Goal: Task Accomplishment & Management: Manage account settings

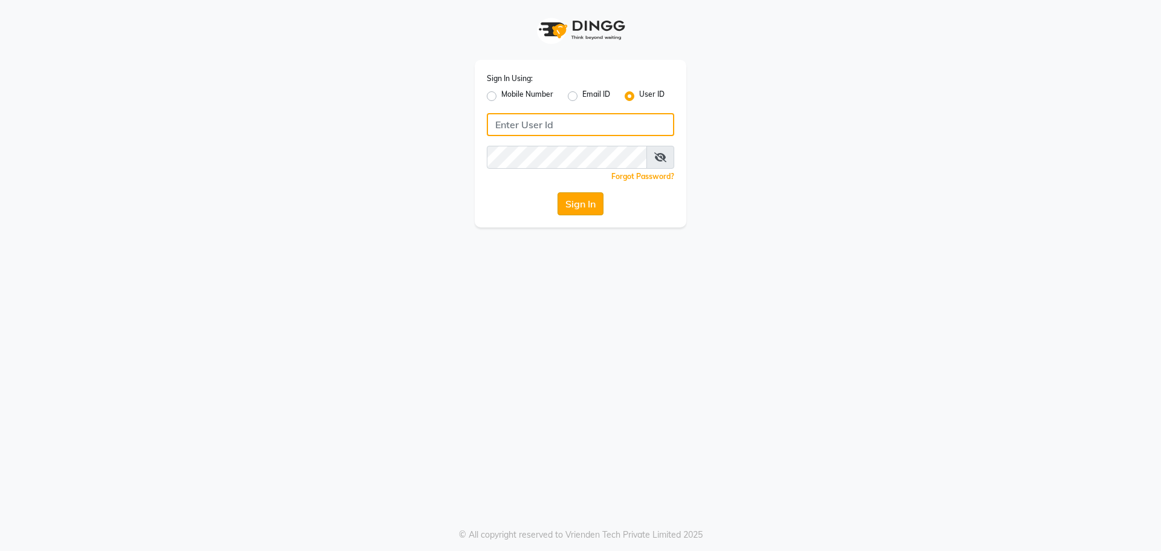
type input "e2565-18"
click at [566, 209] on button "Sign In" at bounding box center [581, 203] width 46 height 23
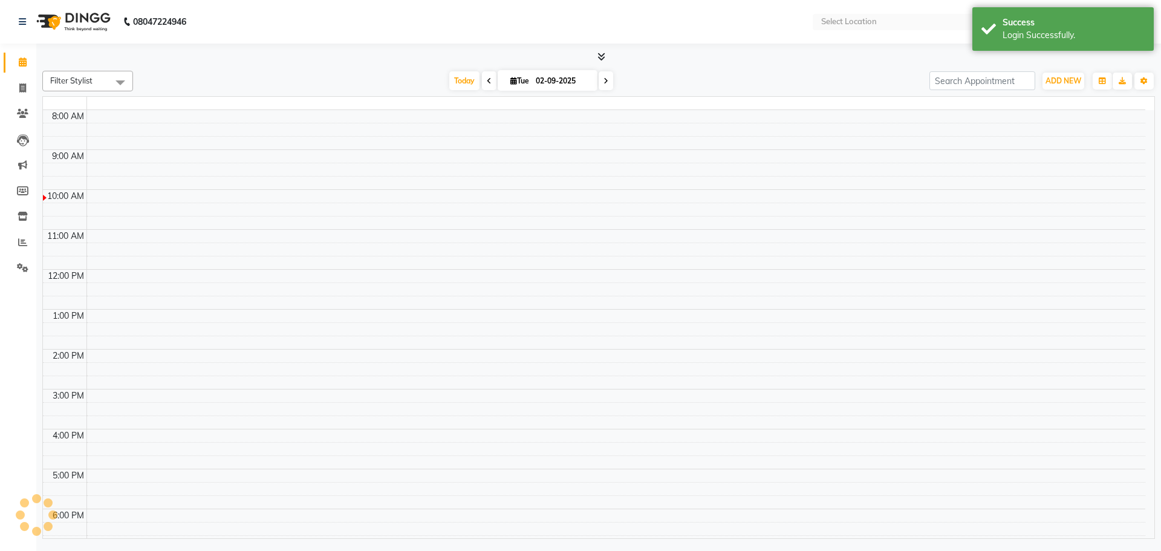
select select "en"
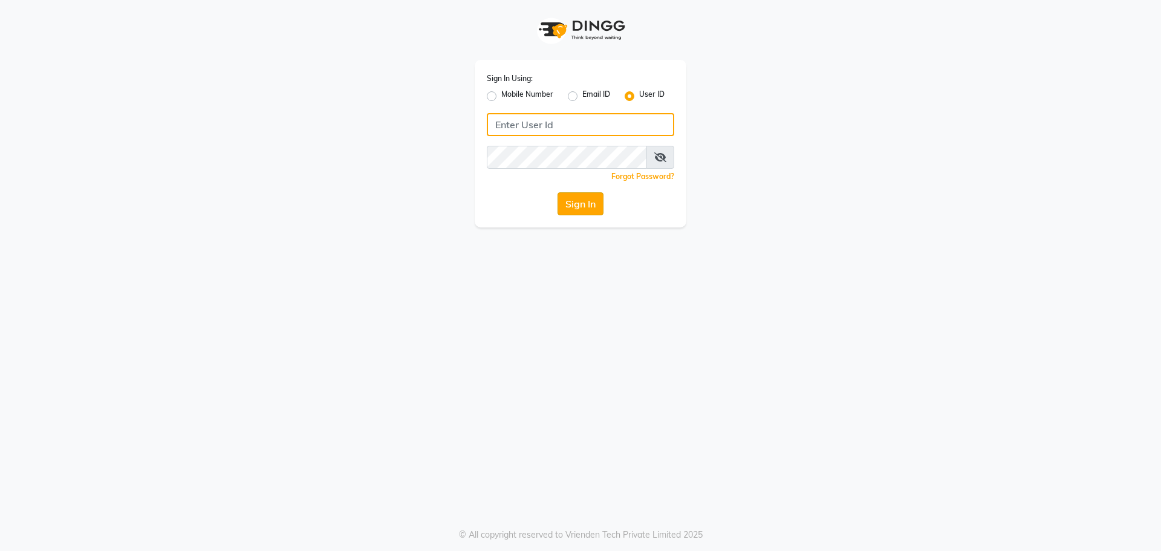
type input "e2565-18"
click at [586, 205] on button "Sign In" at bounding box center [581, 203] width 46 height 23
